Goal: Check status: Check status

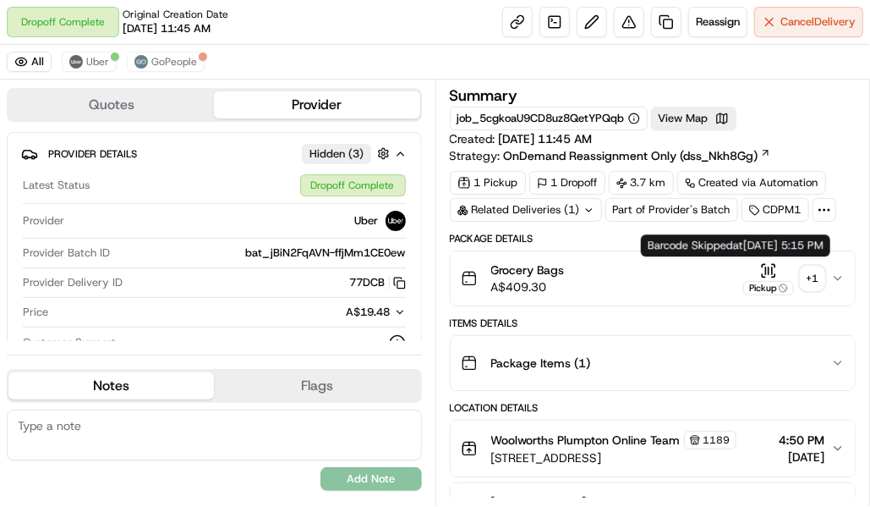
click at [772, 271] on icon "button" at bounding box center [768, 270] width 17 height 17
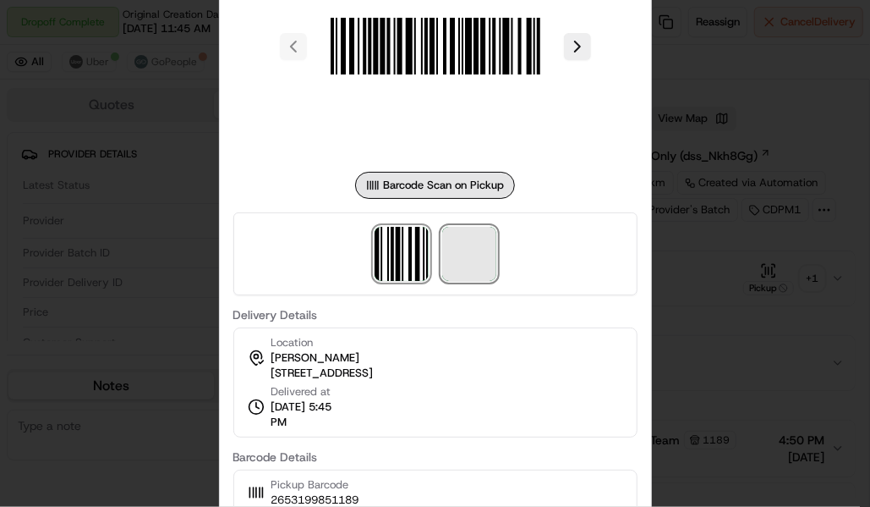
click at [474, 247] on span at bounding box center [469, 254] width 54 height 54
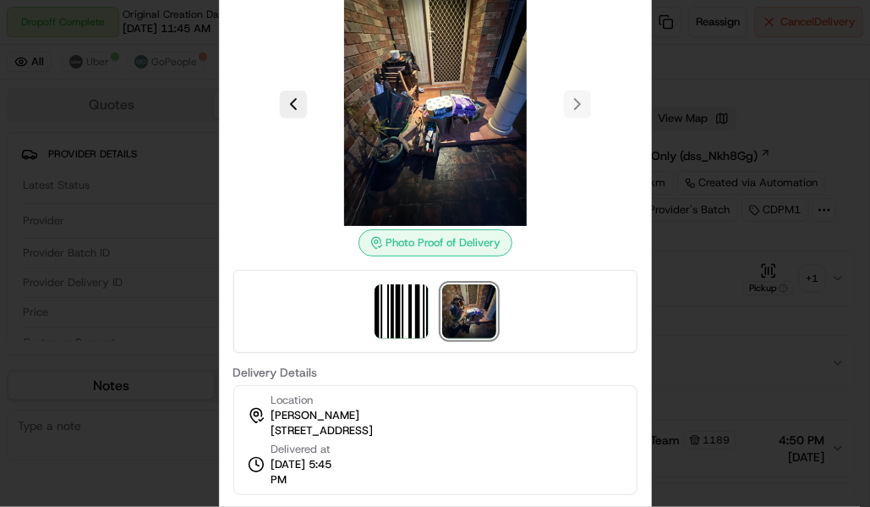
click at [478, 291] on img at bounding box center [469, 311] width 54 height 54
click at [485, 296] on img at bounding box center [469, 311] width 54 height 54
click at [484, 296] on img at bounding box center [469, 311] width 54 height 54
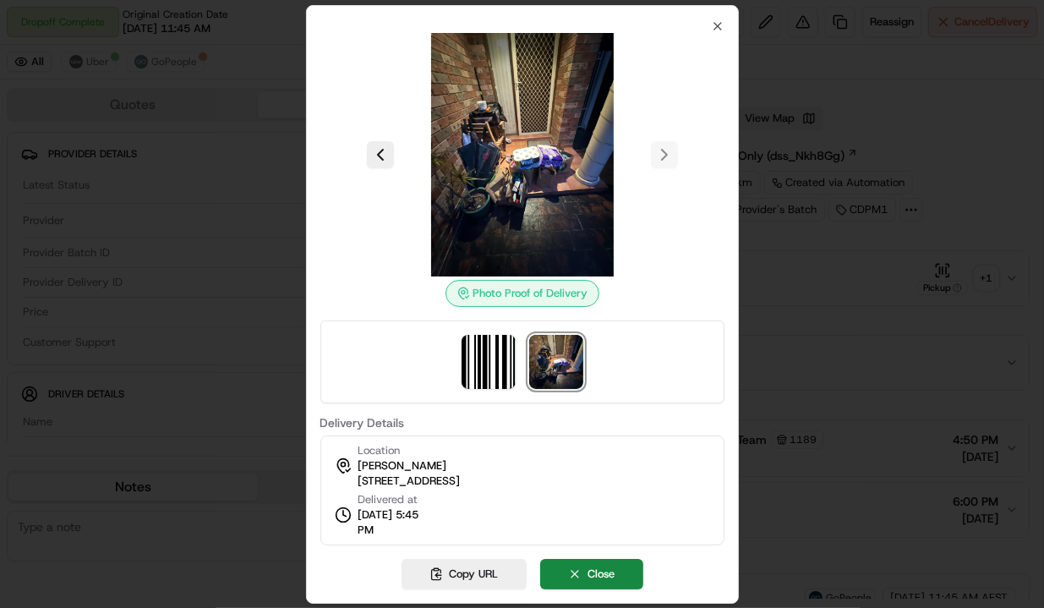
click at [713, 33] on div at bounding box center [522, 155] width 404 height 244
click at [715, 25] on icon "button" at bounding box center [718, 26] width 7 height 7
